Goal: Information Seeking & Learning: Learn about a topic

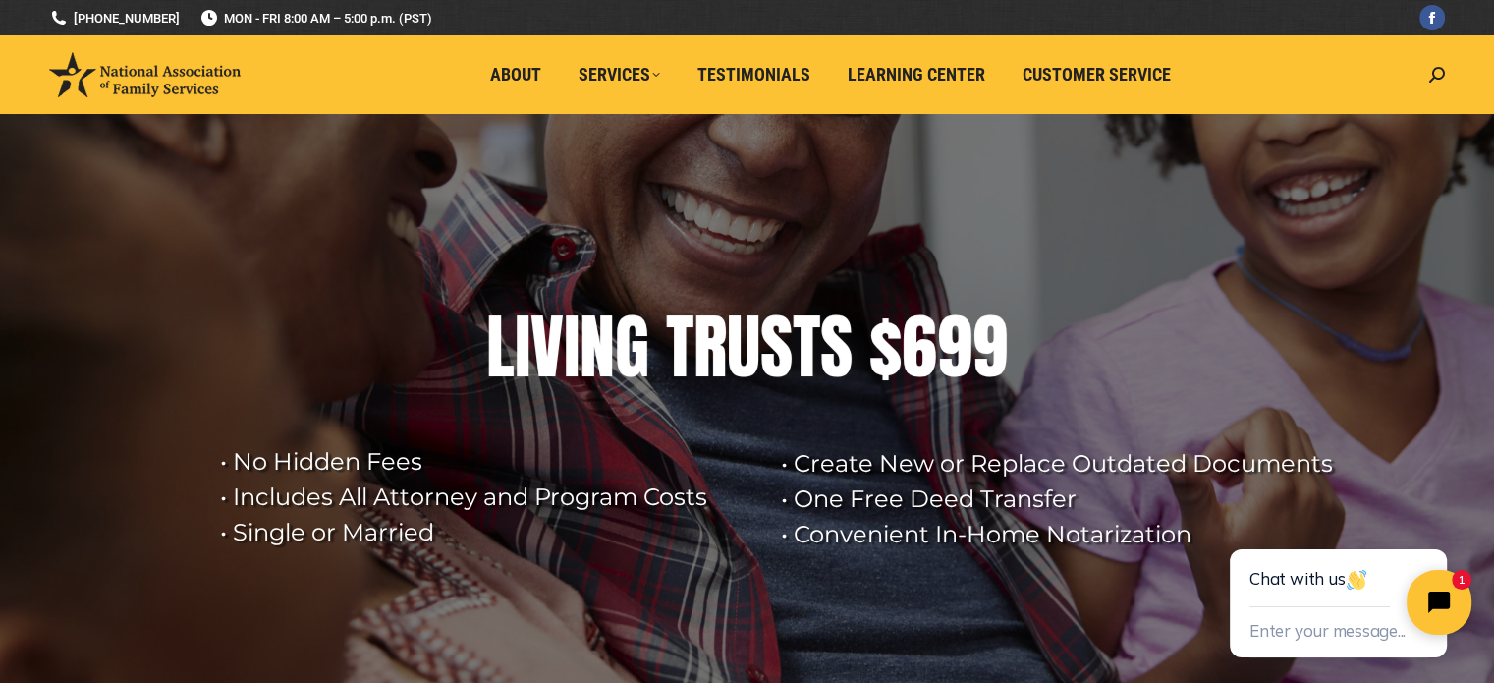
click at [1427, 607] on icon "Close chat widget" at bounding box center [1439, 602] width 28 height 28
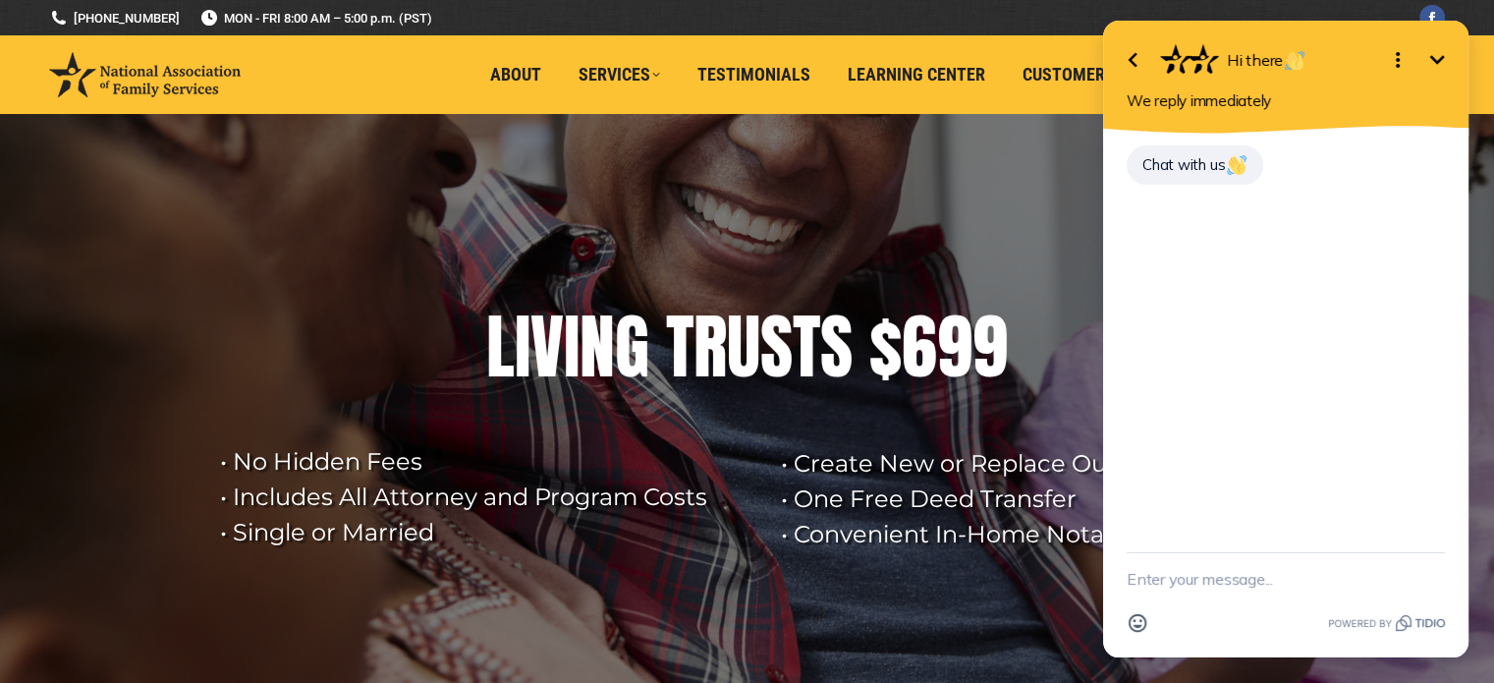
click at [1163, 573] on textarea "New message" at bounding box center [1286, 578] width 318 height 51
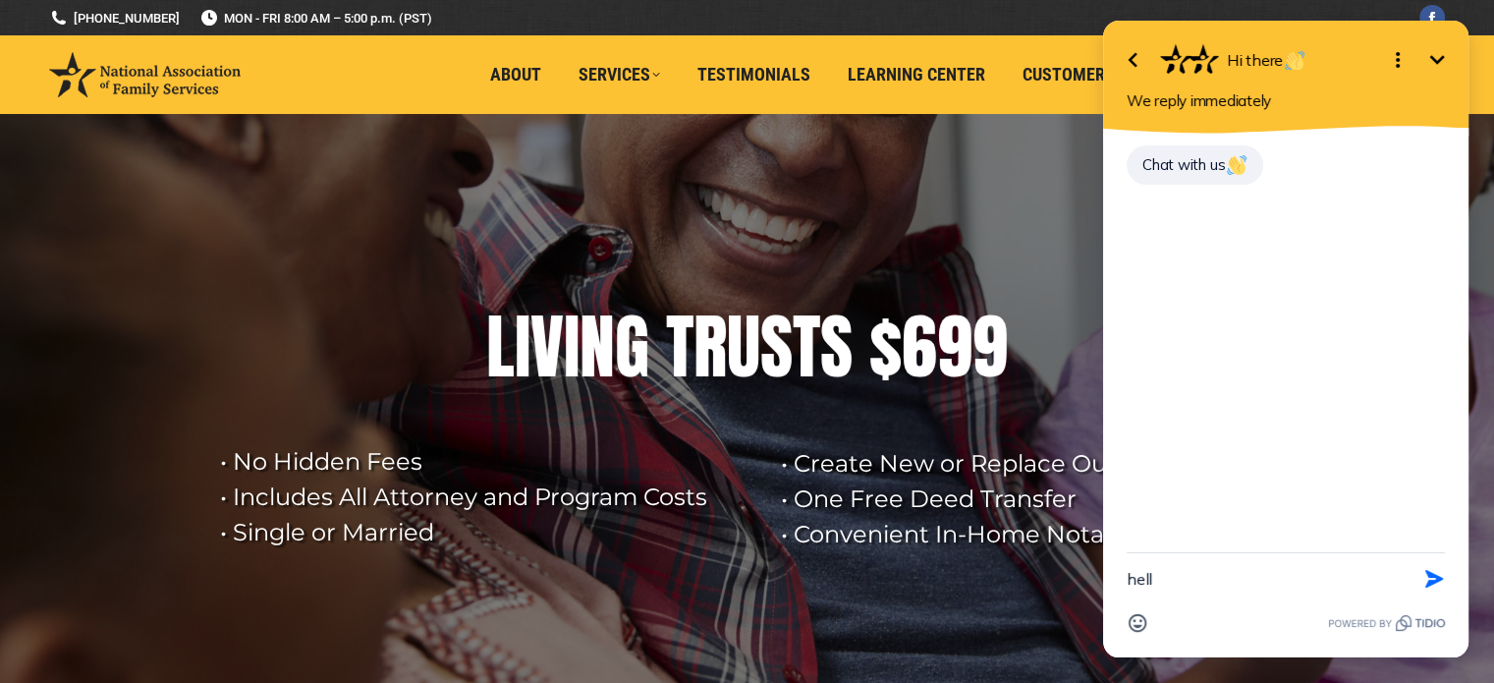
type textarea "hello"
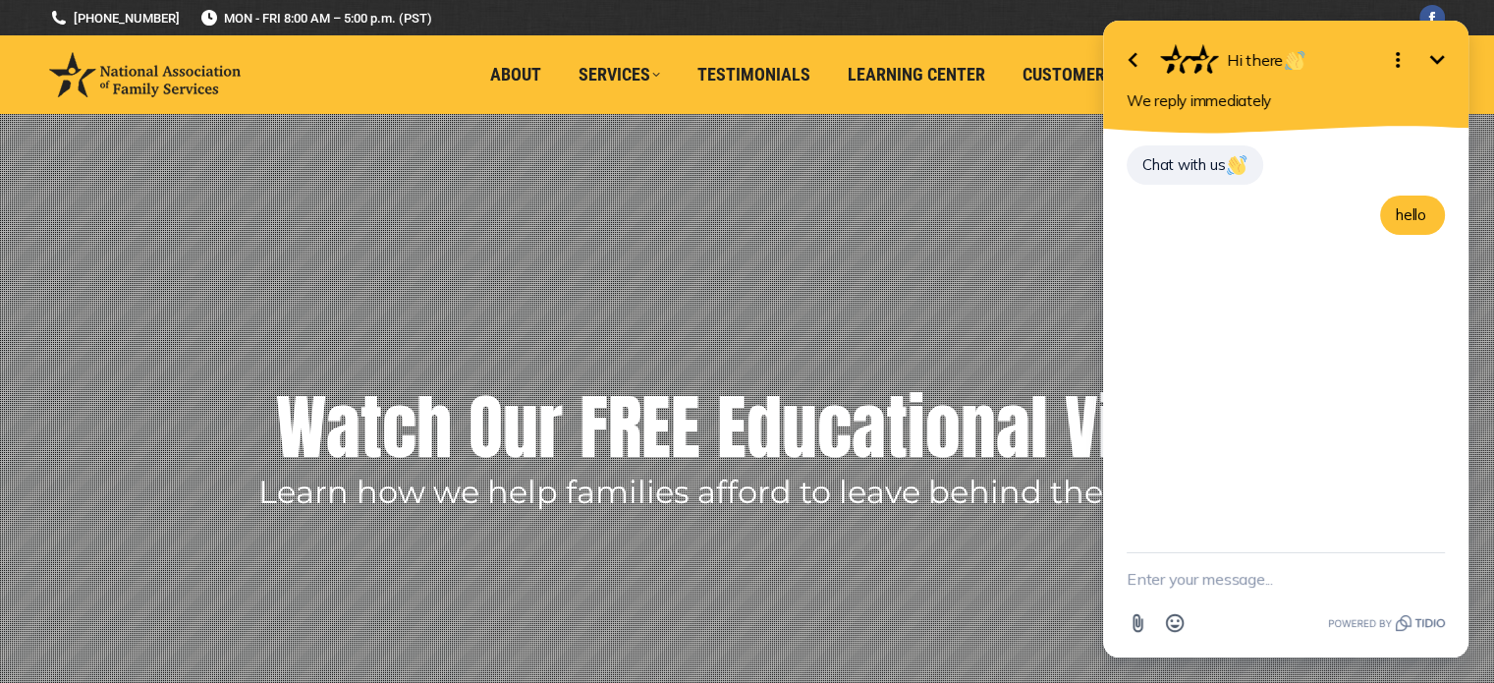
click at [1437, 55] on icon "Minimize" at bounding box center [1437, 60] width 24 height 24
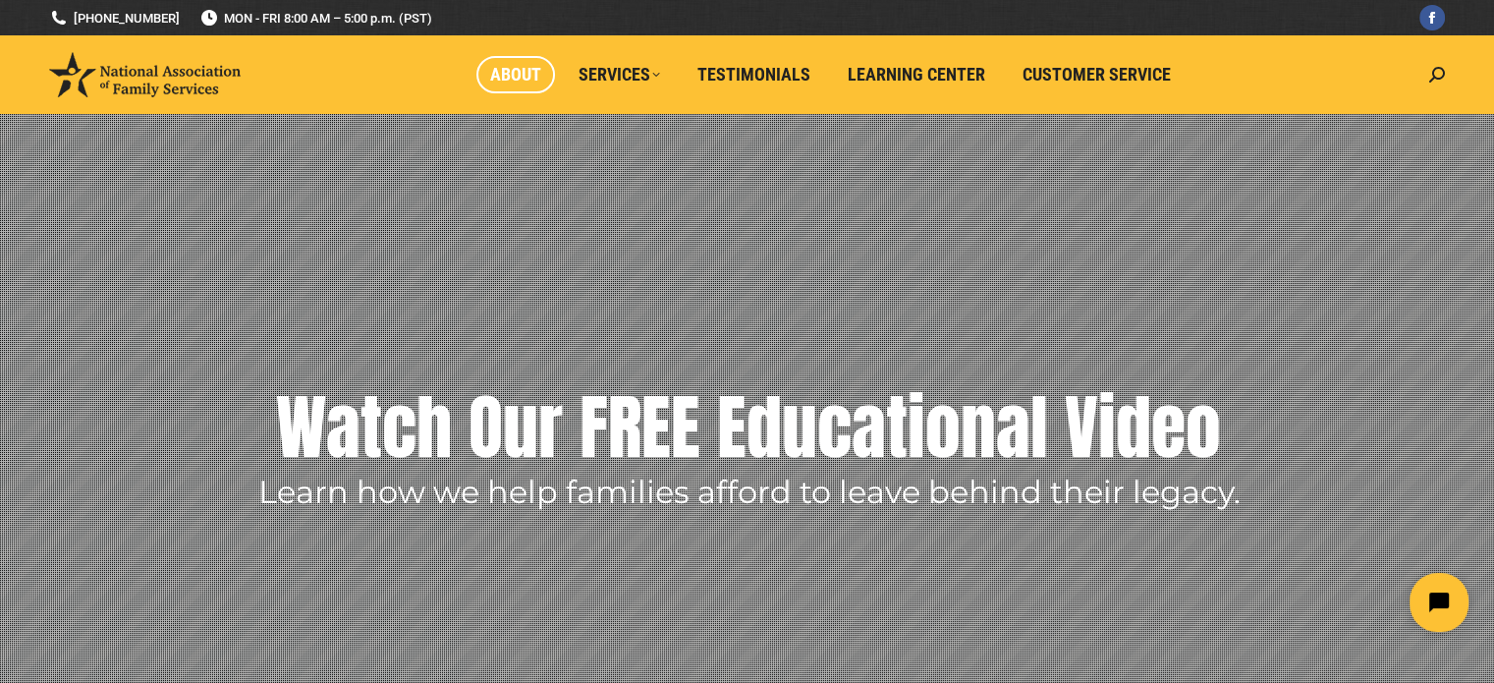
click at [511, 81] on span "About" at bounding box center [515, 75] width 51 height 22
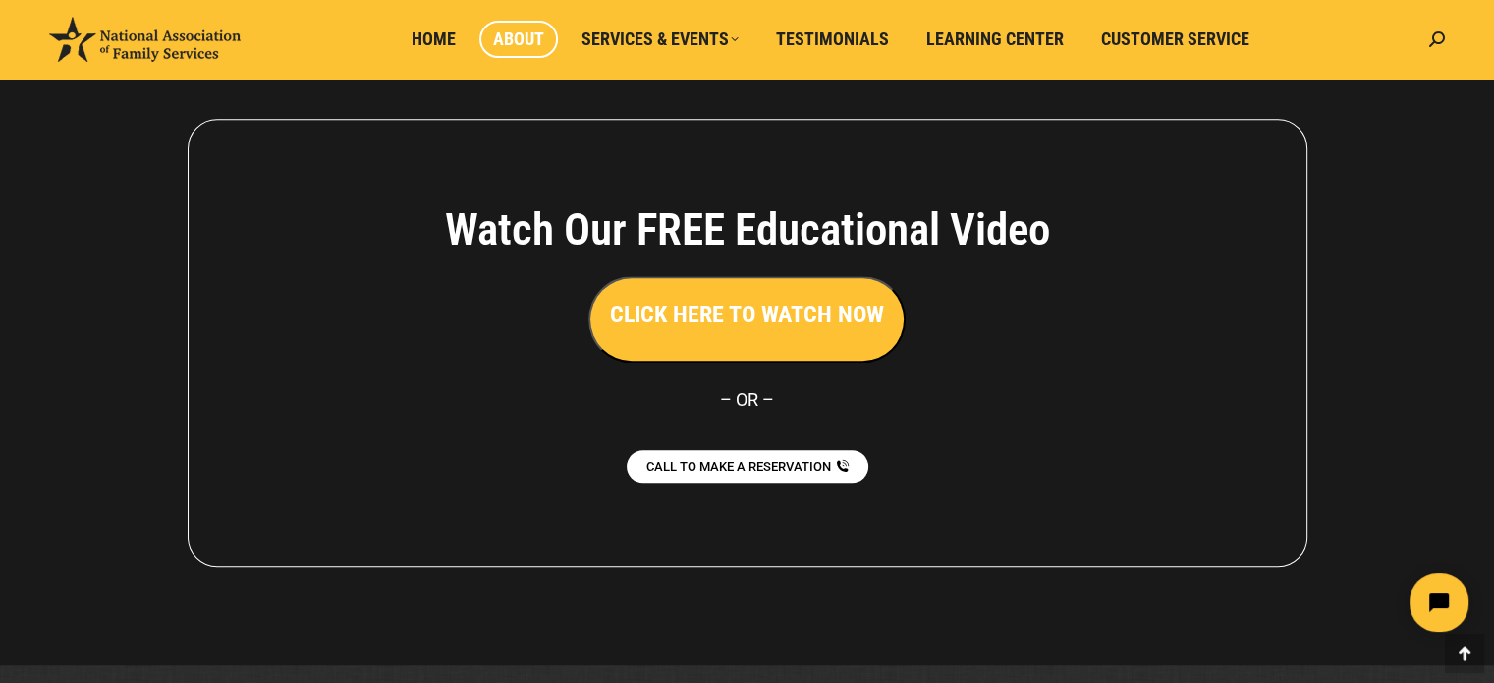
scroll to position [1562, 0]
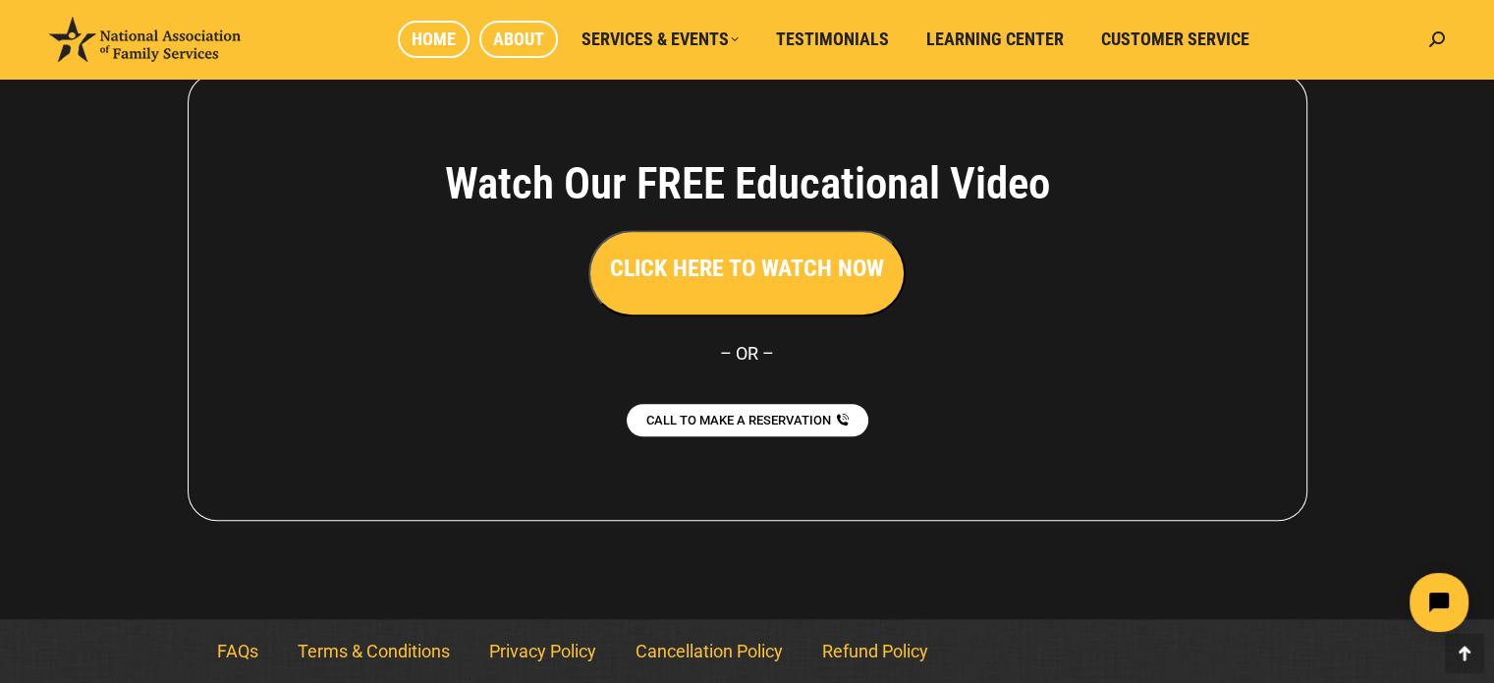
click at [452, 28] on span "Home" at bounding box center [434, 39] width 44 height 22
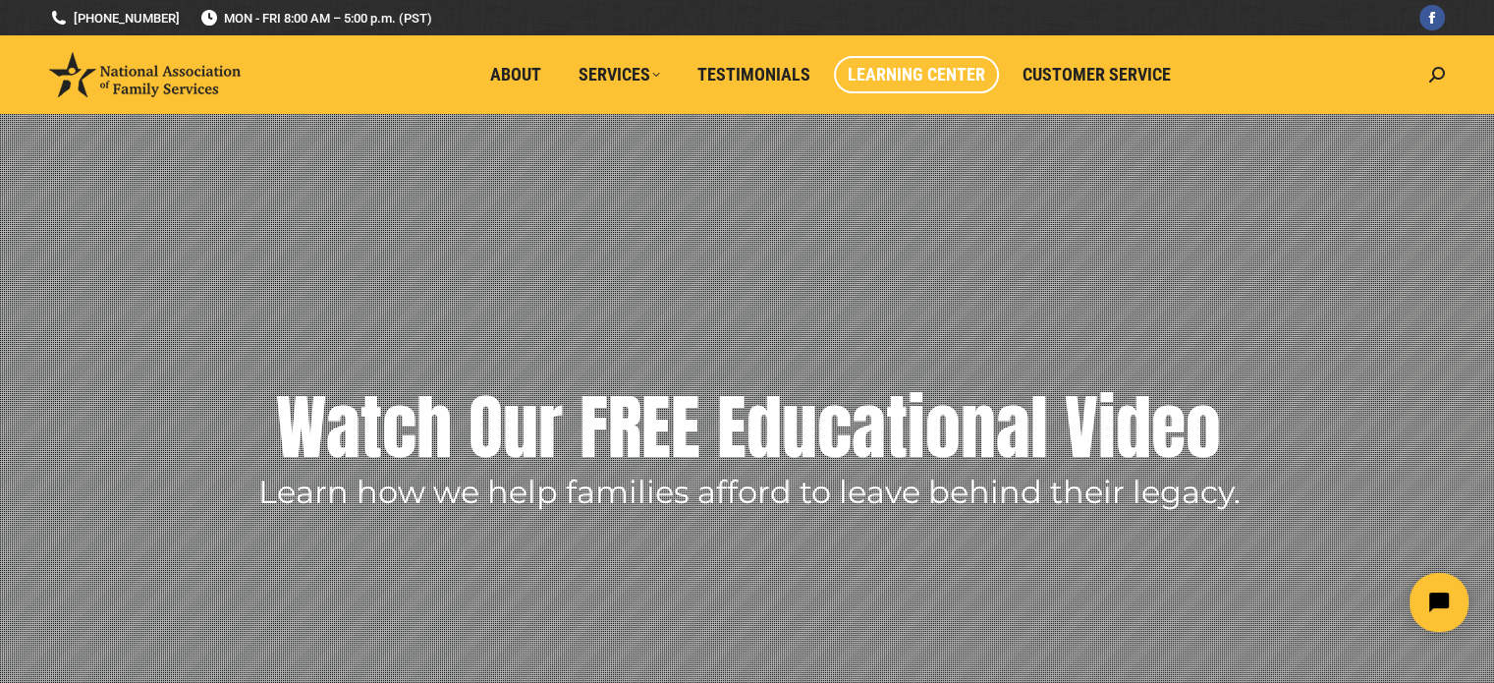
click at [878, 66] on span "Learning Center" at bounding box center [917, 75] width 138 height 22
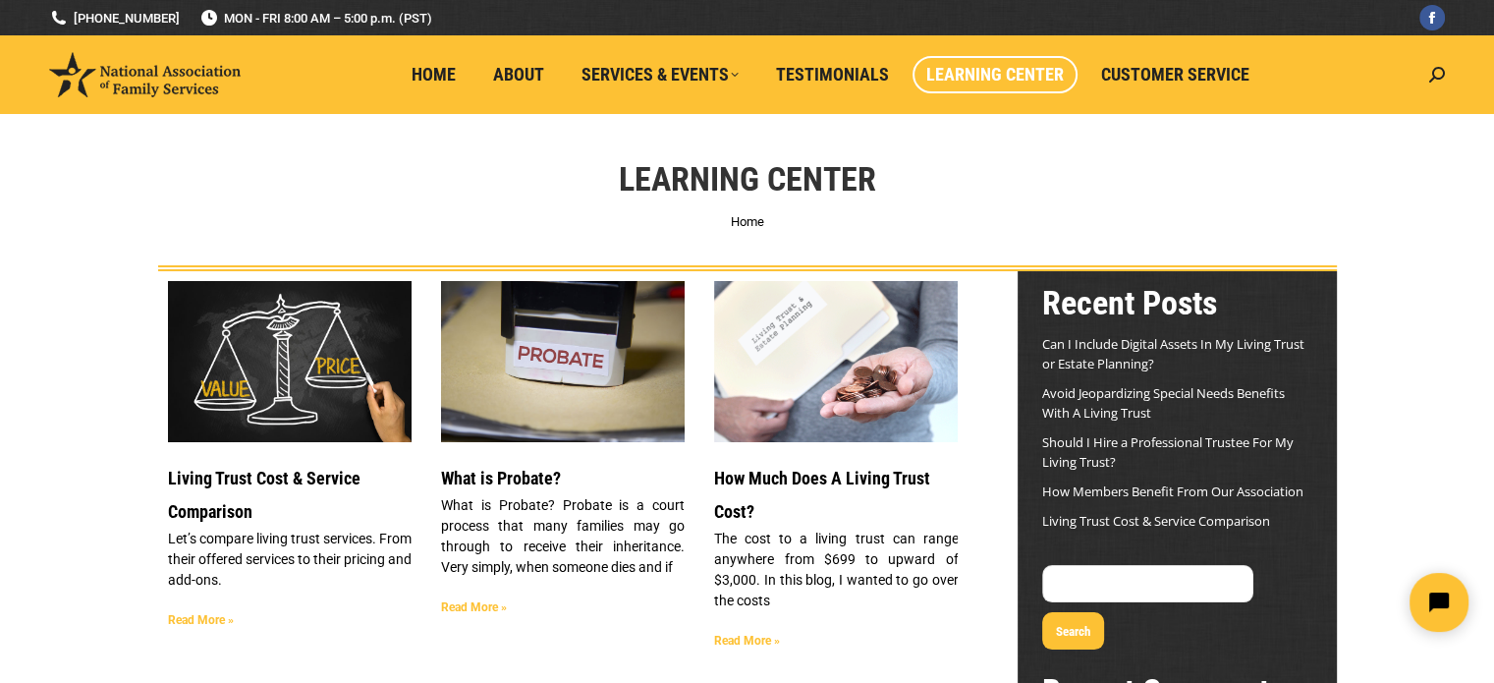
click at [751, 644] on link "Read More »" at bounding box center [747, 641] width 66 height 14
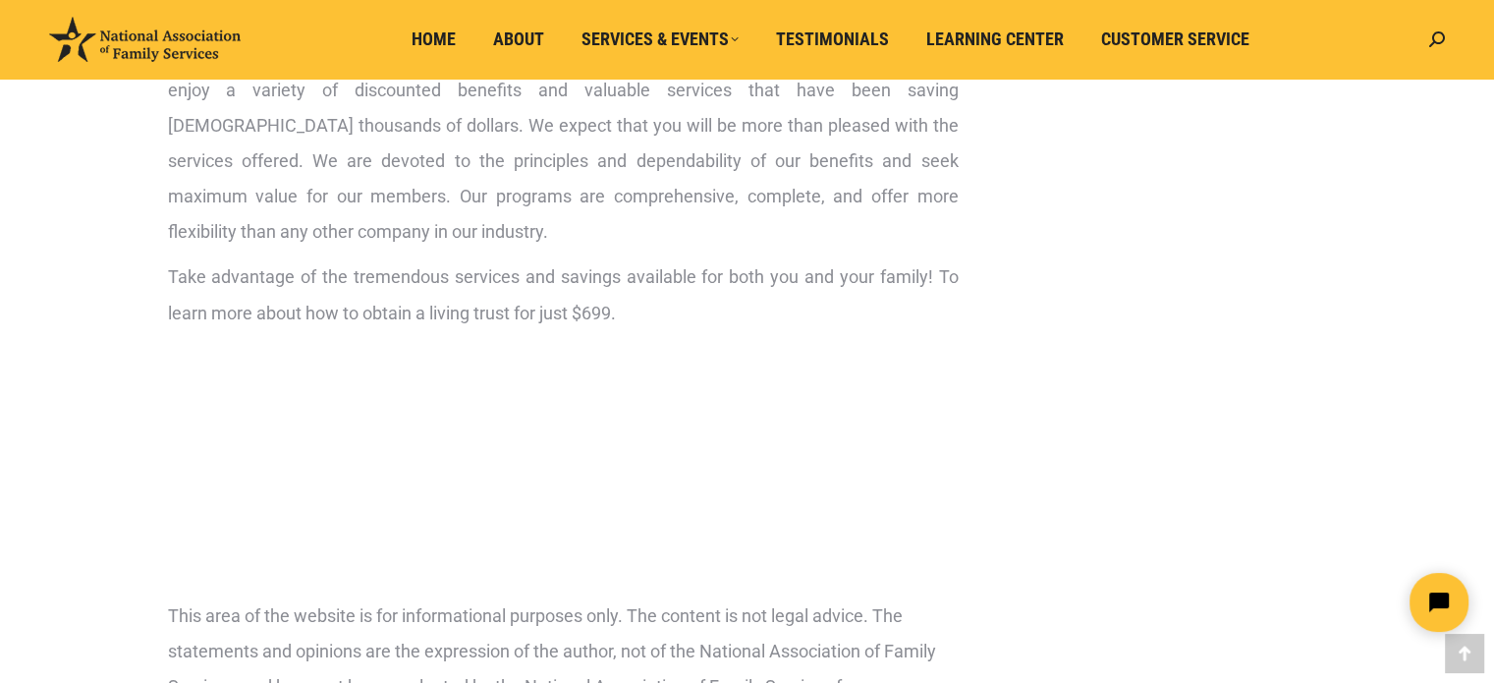
scroll to position [3450, 0]
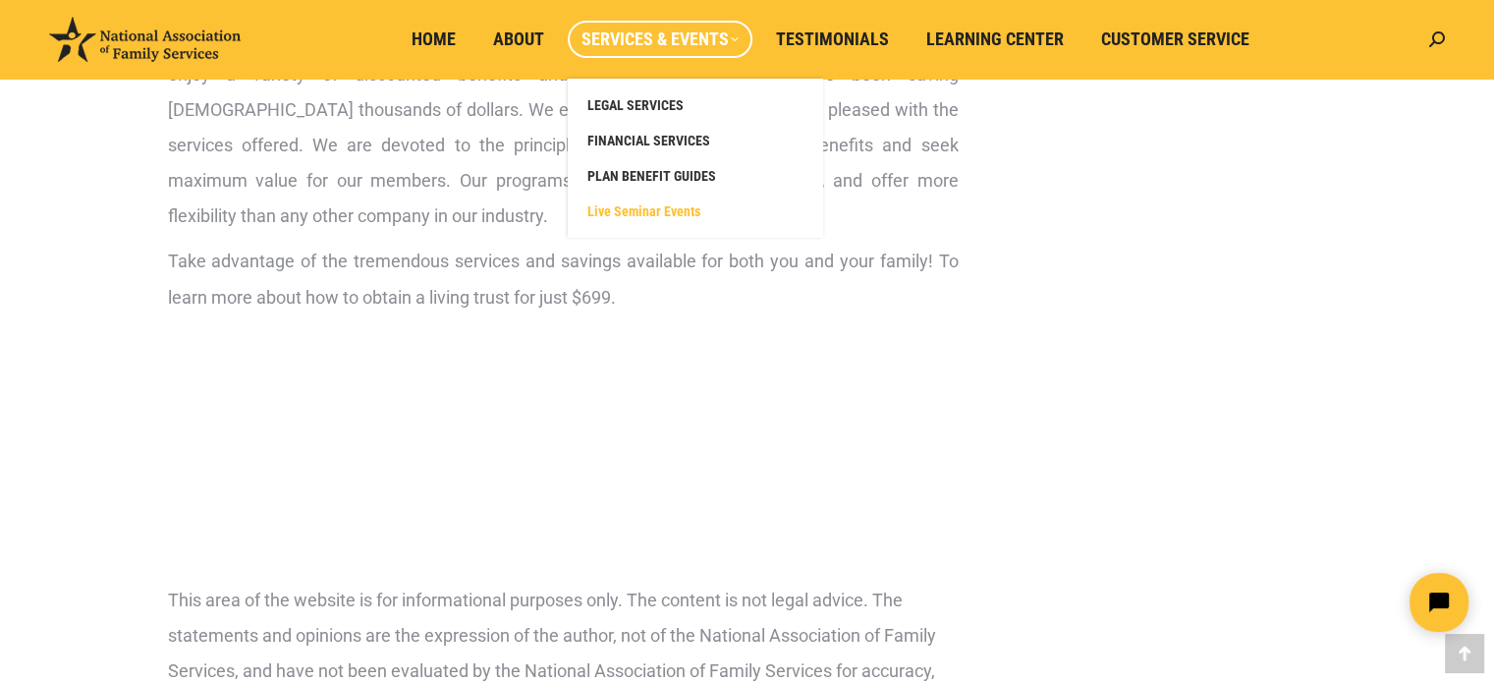
click at [651, 212] on span "Live Seminar Events" at bounding box center [643, 211] width 113 height 18
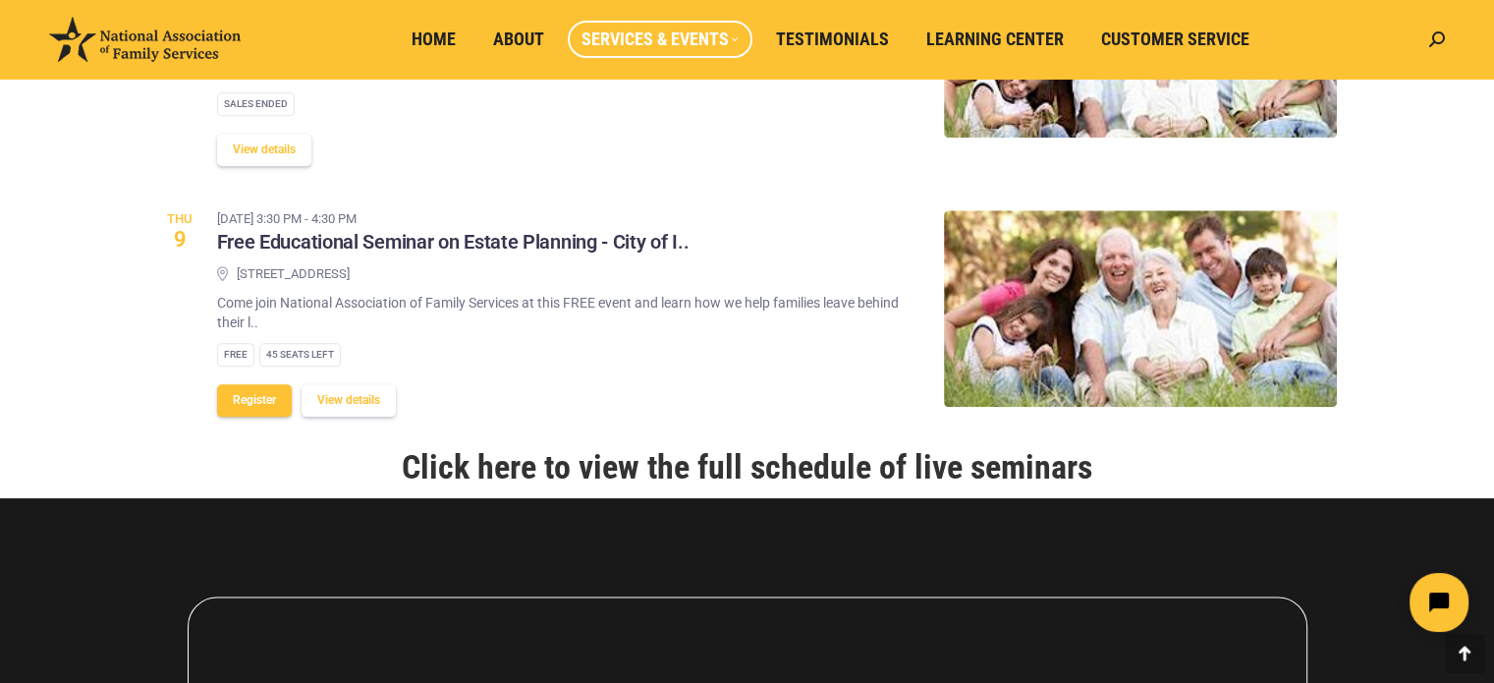
scroll to position [2320, 0]
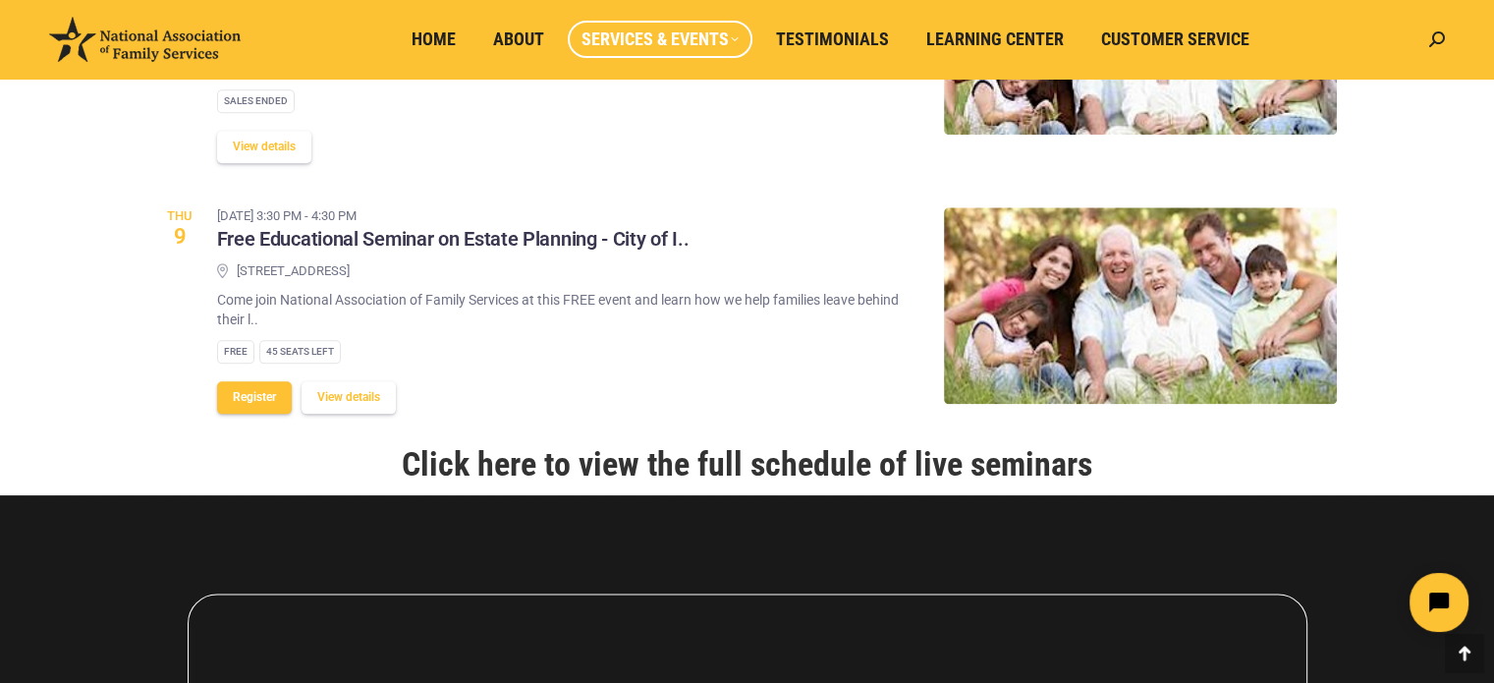
click at [663, 483] on link "Click here to view the full schedule of live seminars" at bounding box center [747, 463] width 691 height 39
